Goal: Task Accomplishment & Management: Use online tool/utility

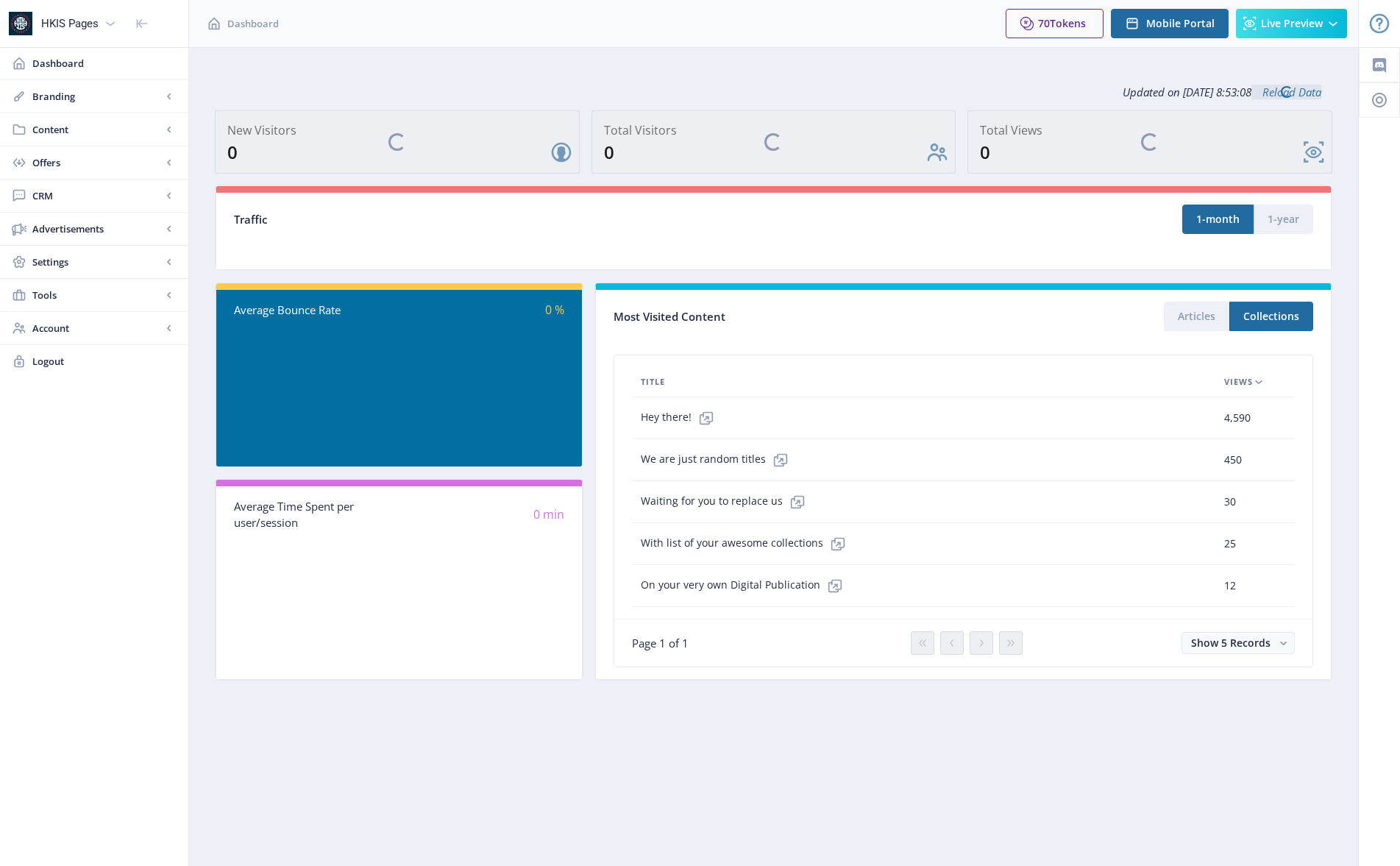
click at [886, 418] on div "Hey there!" at bounding box center [924, 418] width 566 height 29
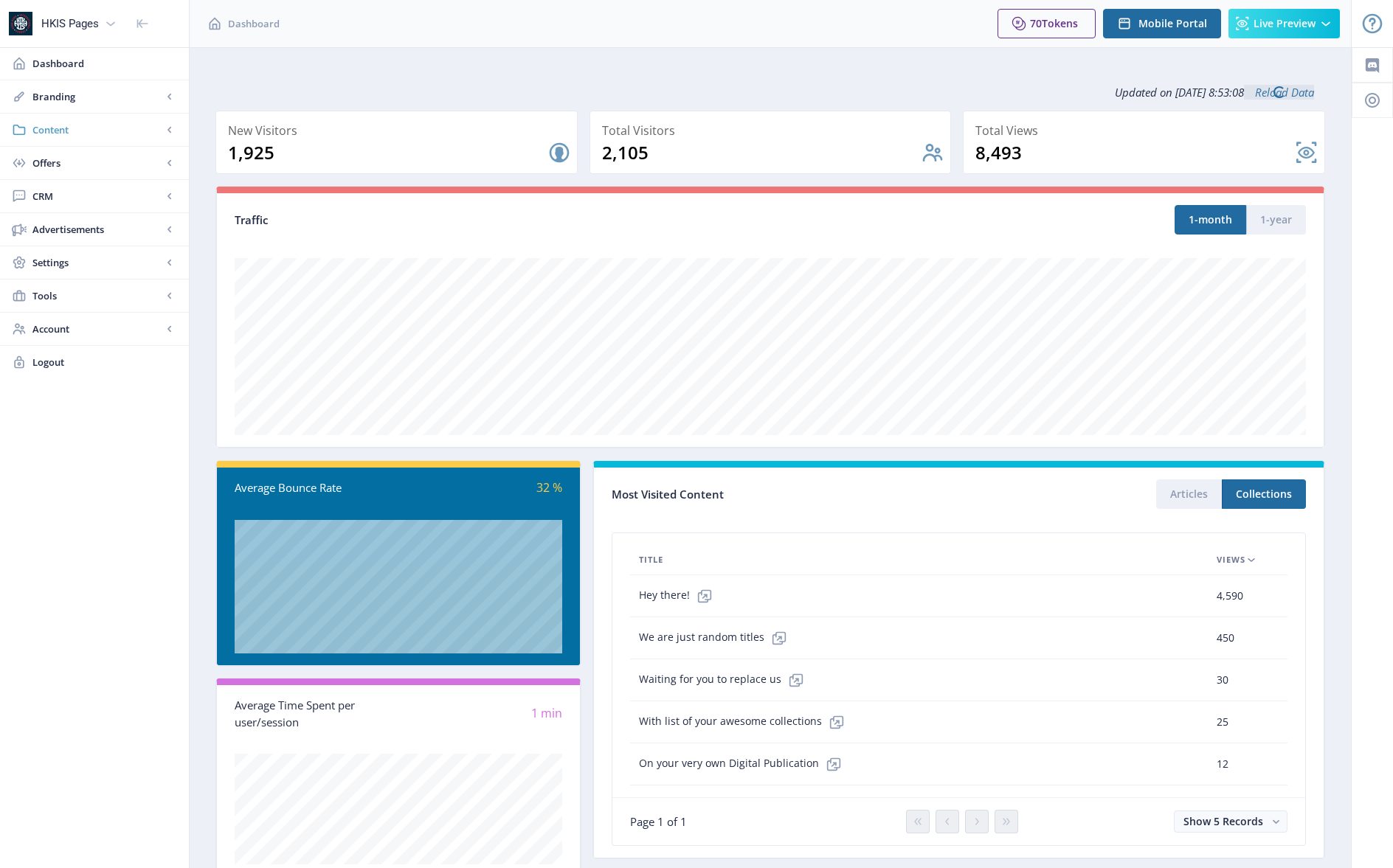
click at [49, 130] on span "Content" at bounding box center [97, 130] width 130 height 15
click at [71, 162] on span "Articles" at bounding box center [110, 163] width 126 height 15
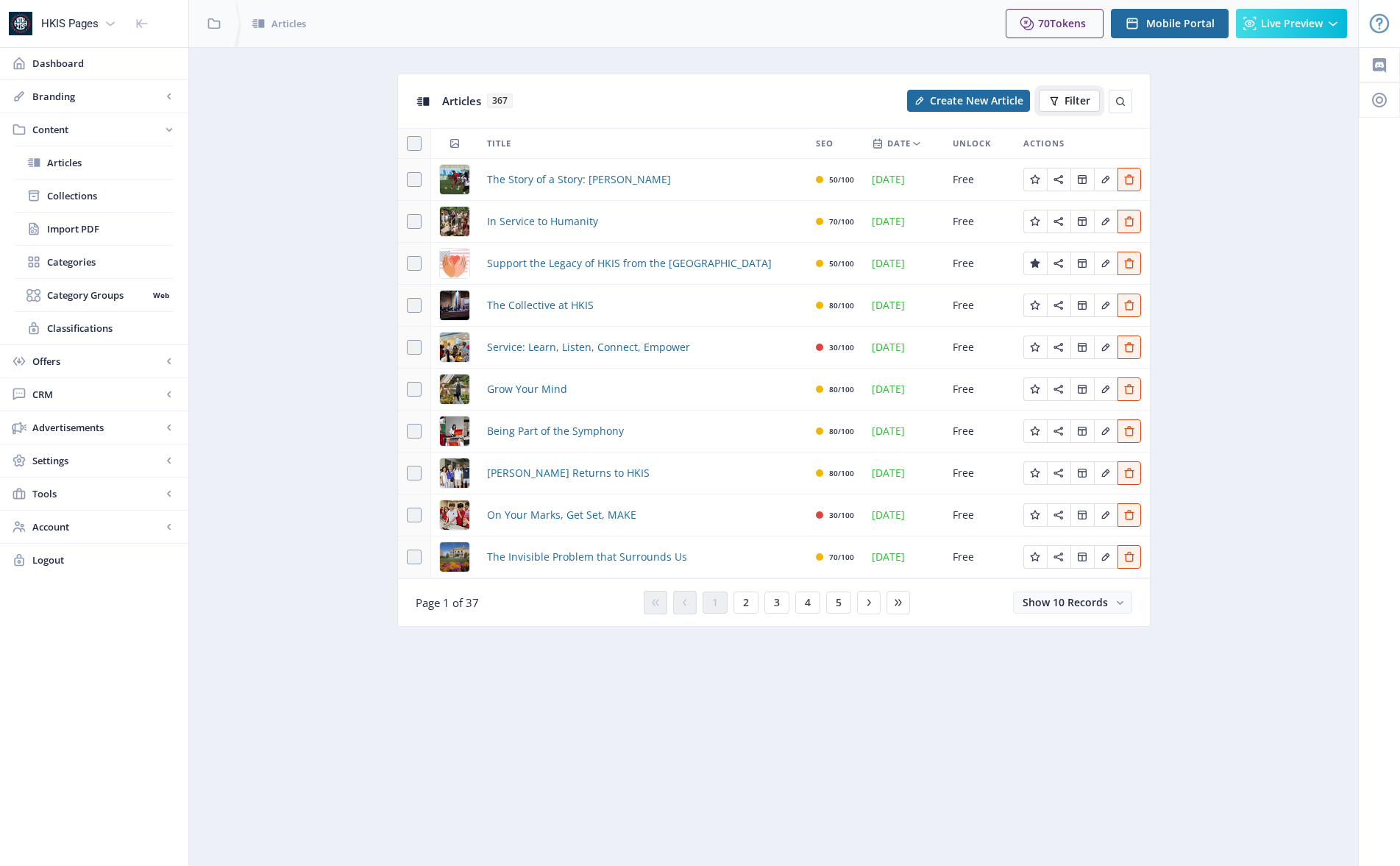
click at [1078, 96] on span "Filter" at bounding box center [1077, 100] width 26 height 12
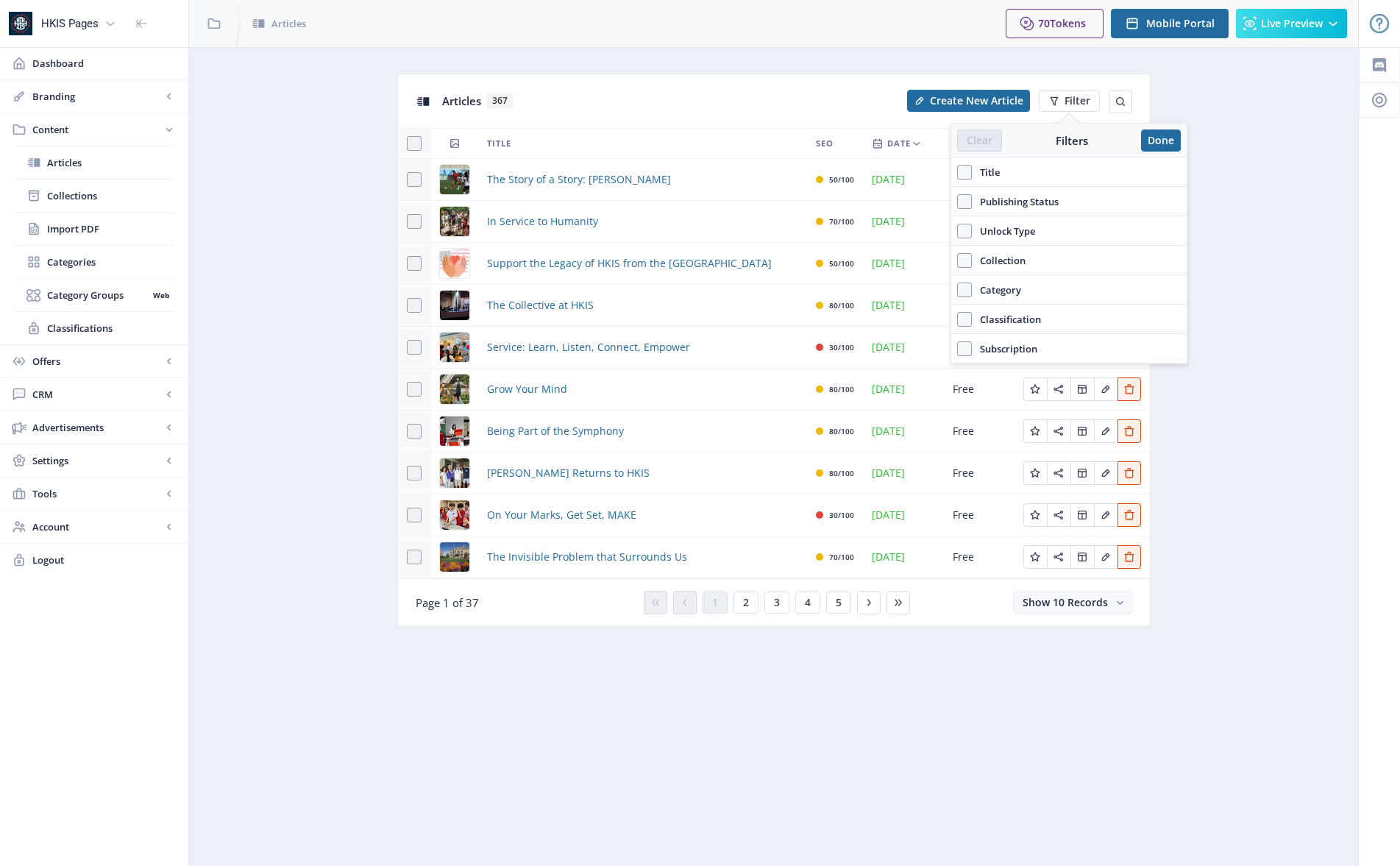
click at [1052, 201] on span "Publishing Status" at bounding box center [1015, 201] width 87 height 18
click at [958, 201] on input "Publishing Status" at bounding box center [958, 201] width 1 height 1
checkbox input "true"
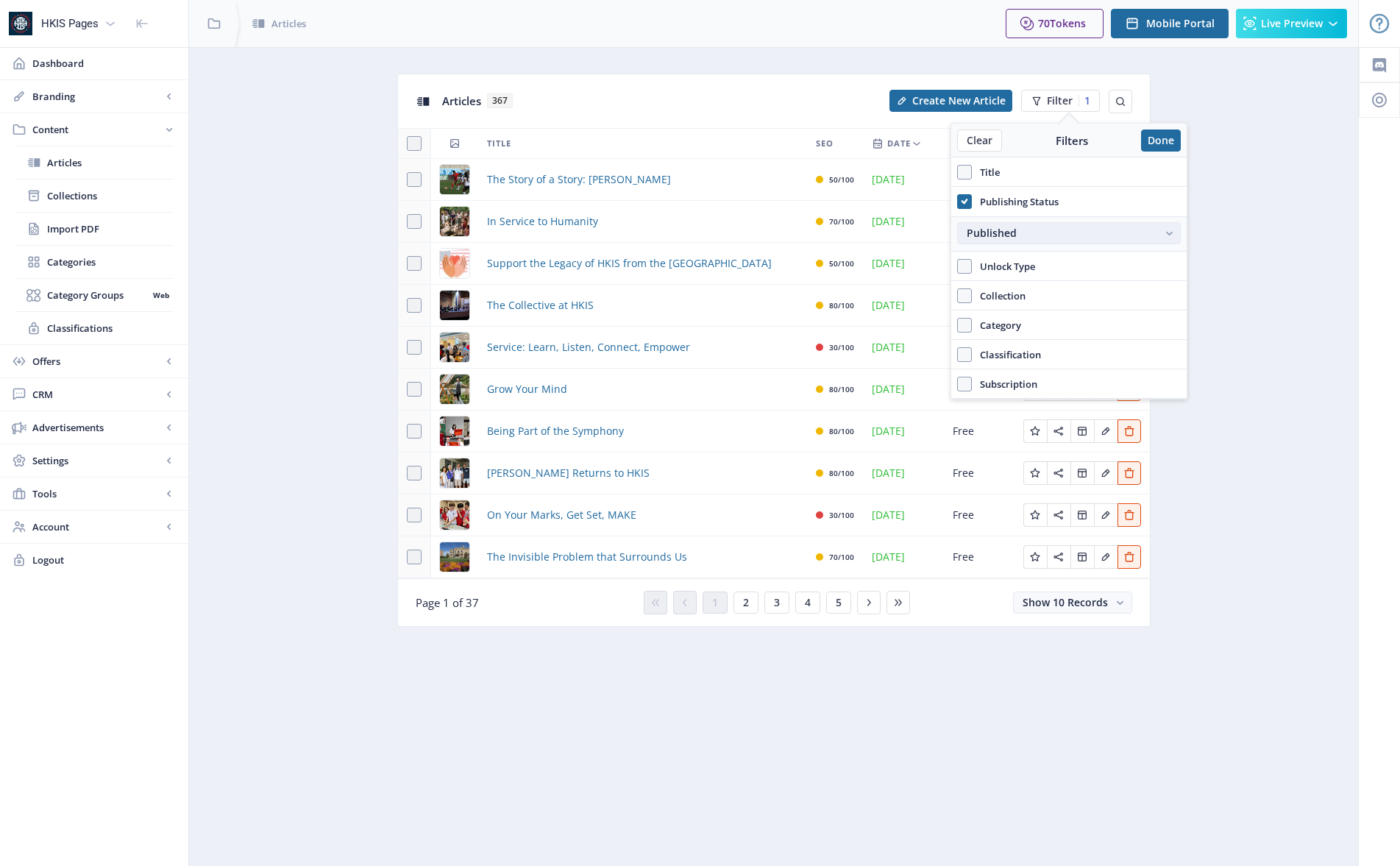
click at [1040, 232] on div "Published" at bounding box center [1061, 233] width 190 height 12
click at [1029, 288] on nb-option "Unpublished" at bounding box center [1068, 290] width 222 height 27
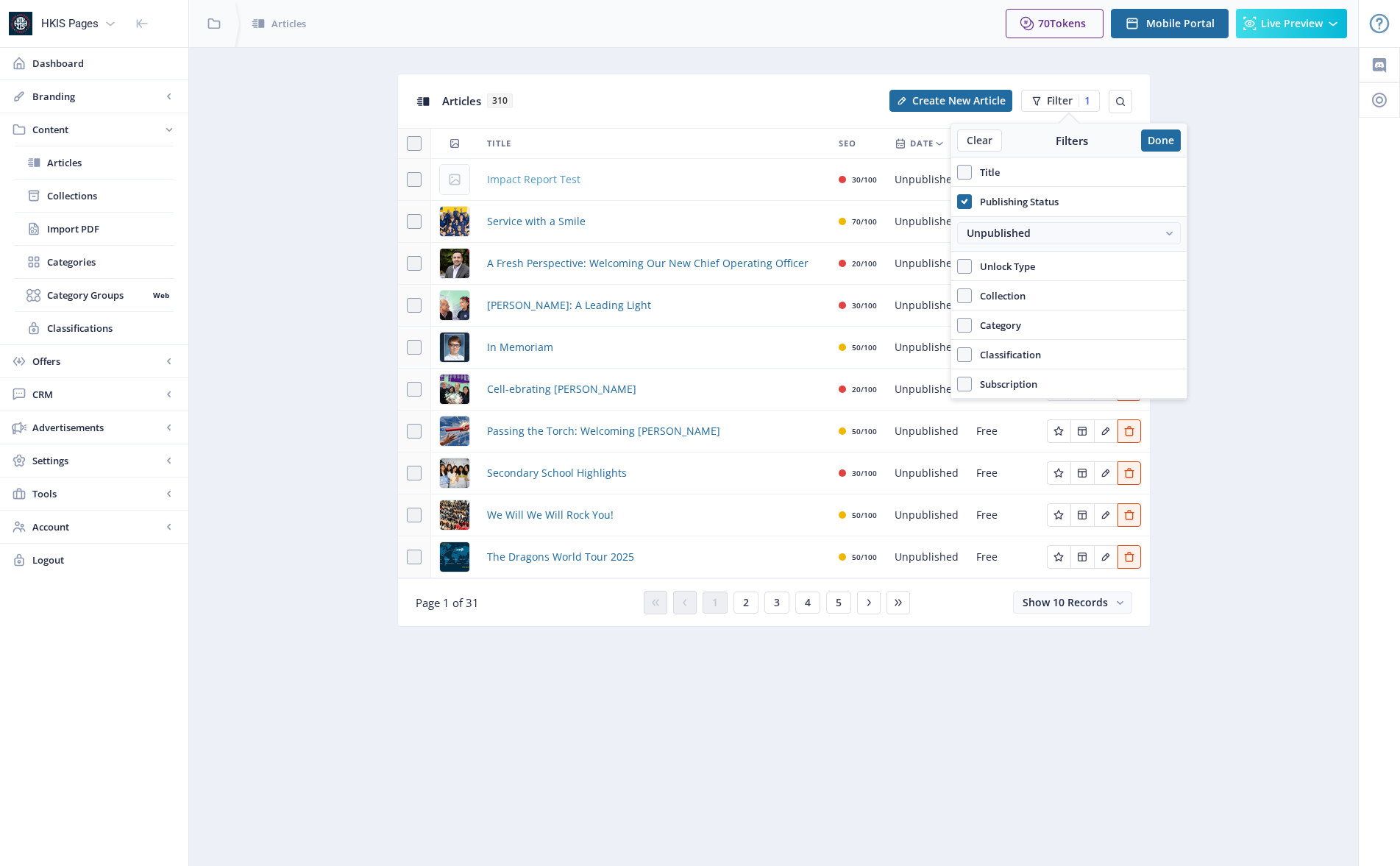
click at [564, 177] on span "Impact Report Test" at bounding box center [534, 180] width 94 height 18
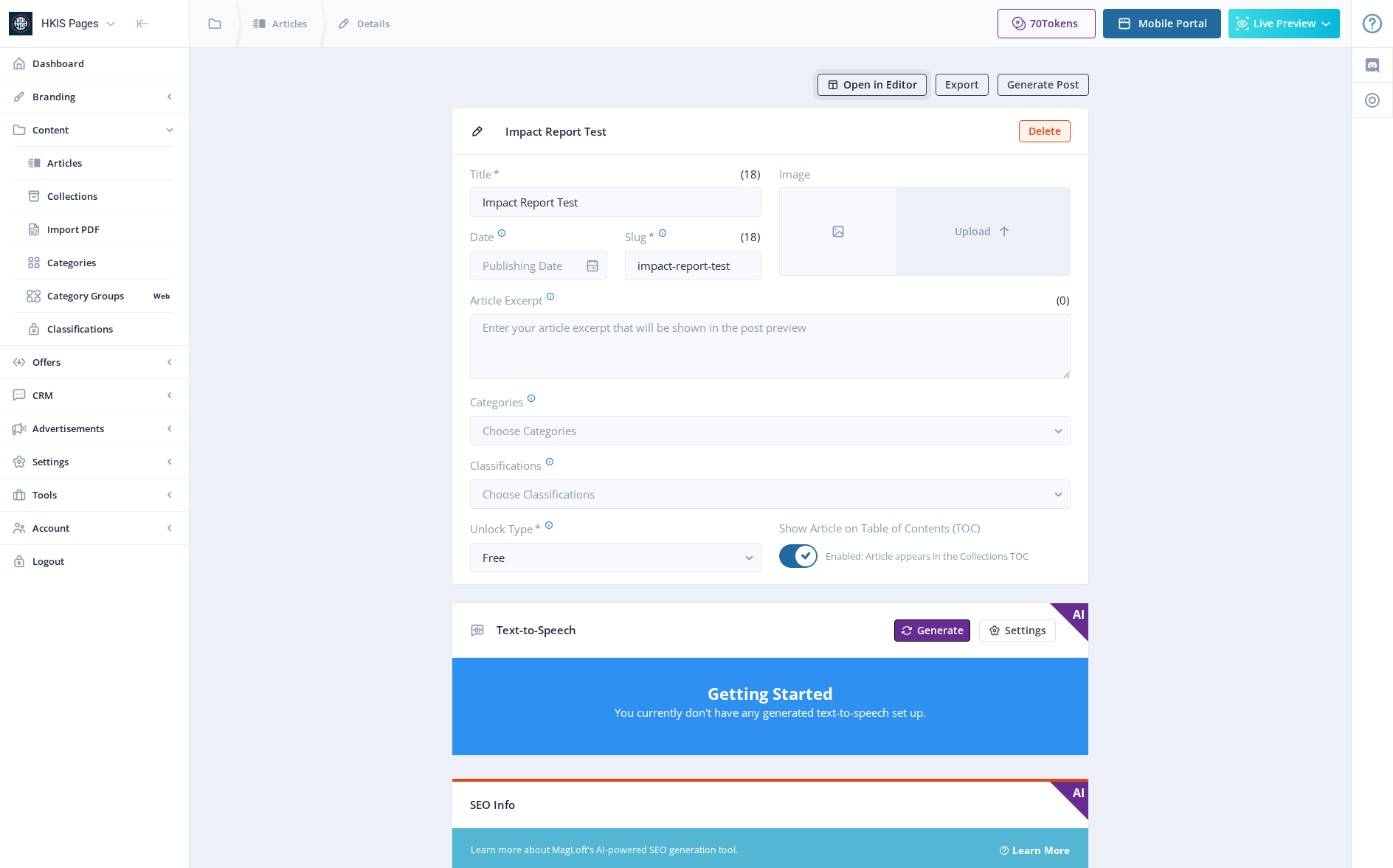
click at [893, 79] on span "Open in Editor" at bounding box center [880, 84] width 74 height 12
click at [872, 84] on span "Open in Editor" at bounding box center [880, 84] width 74 height 12
